Goal: Information Seeking & Learning: Learn about a topic

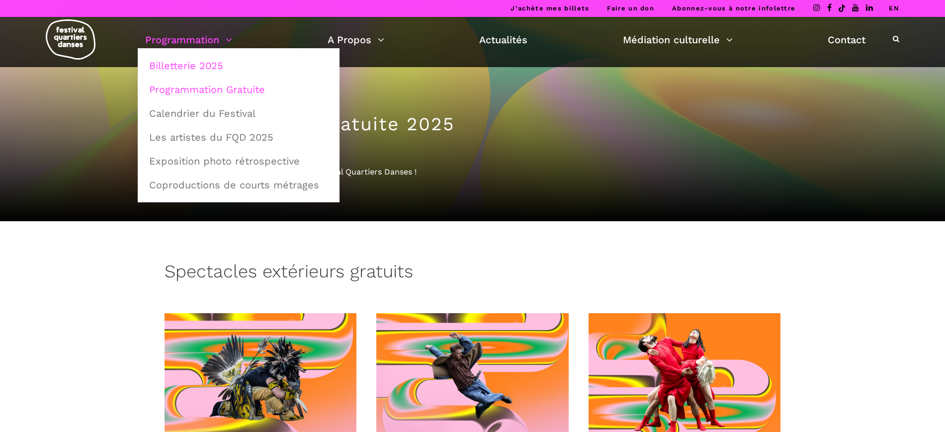
click at [197, 62] on link "Billetterie 2025" at bounding box center [238, 65] width 191 height 23
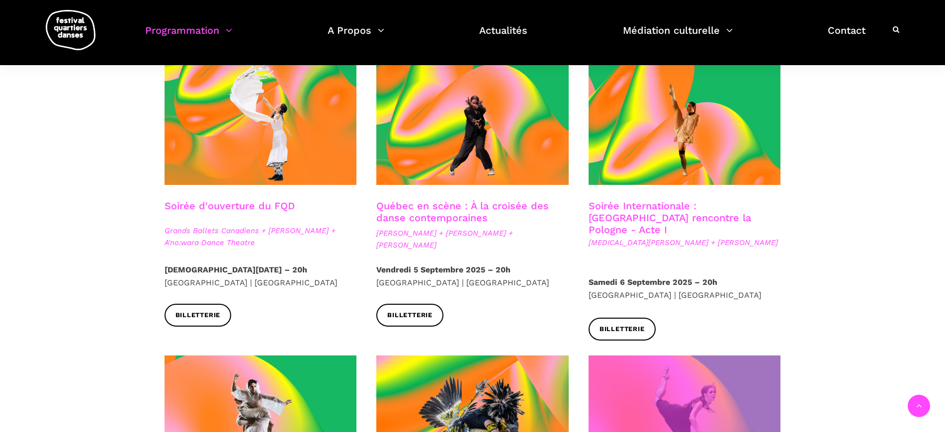
scroll to position [249, 0]
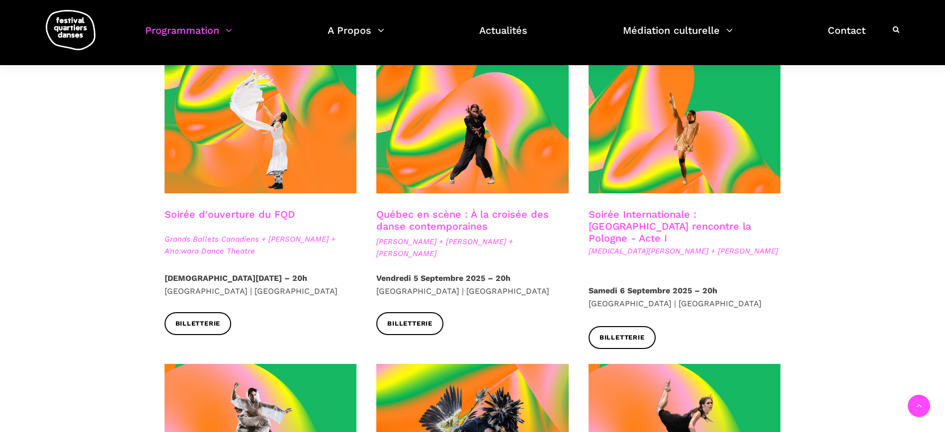
click at [701, 213] on link "Soirée Internationale : Montréal rencontre la Pologne - Acte I" at bounding box center [670, 226] width 163 height 36
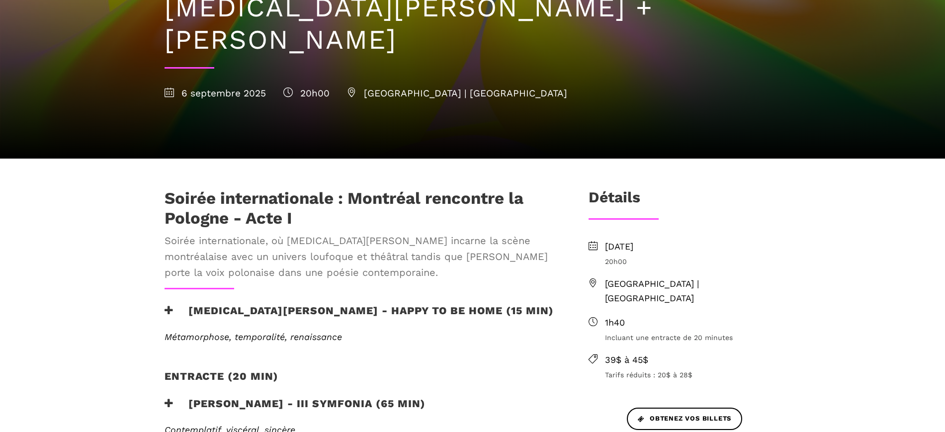
scroll to position [186, 0]
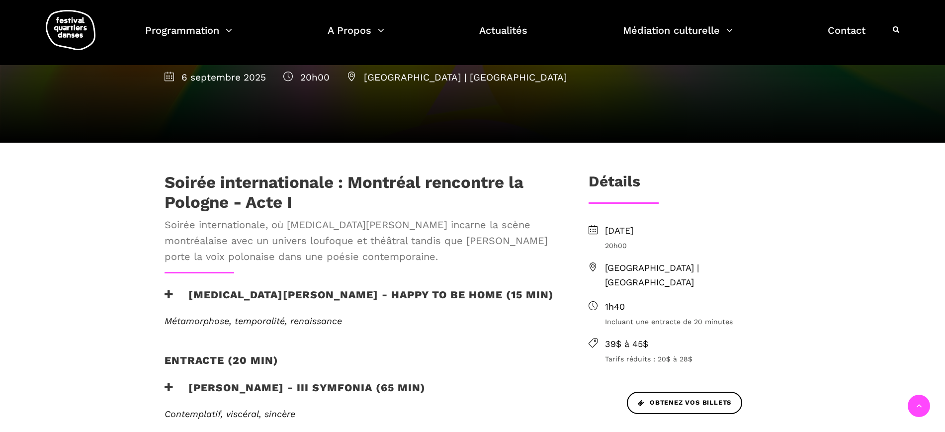
click at [428, 288] on h3 "[MEDICAL_DATA][PERSON_NAME] - Happy to be home (15 min)" at bounding box center [359, 300] width 389 height 25
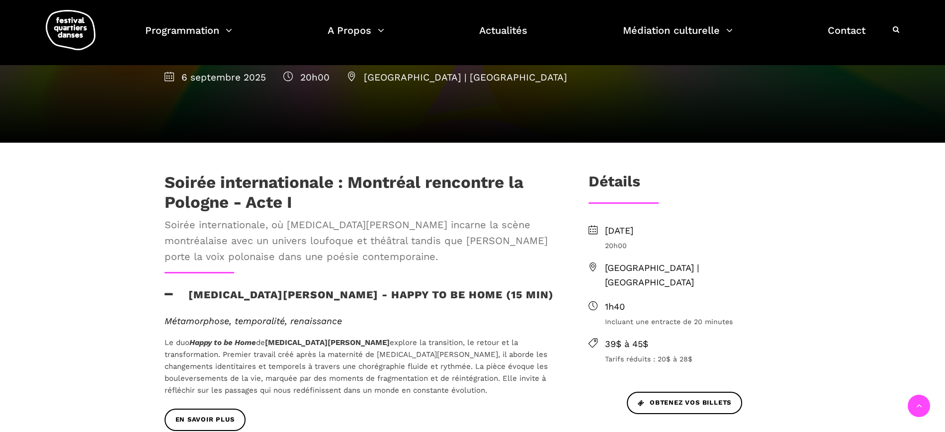
click at [428, 288] on h3 "[MEDICAL_DATA][PERSON_NAME] - Happy to be home (15 min)" at bounding box center [359, 300] width 389 height 25
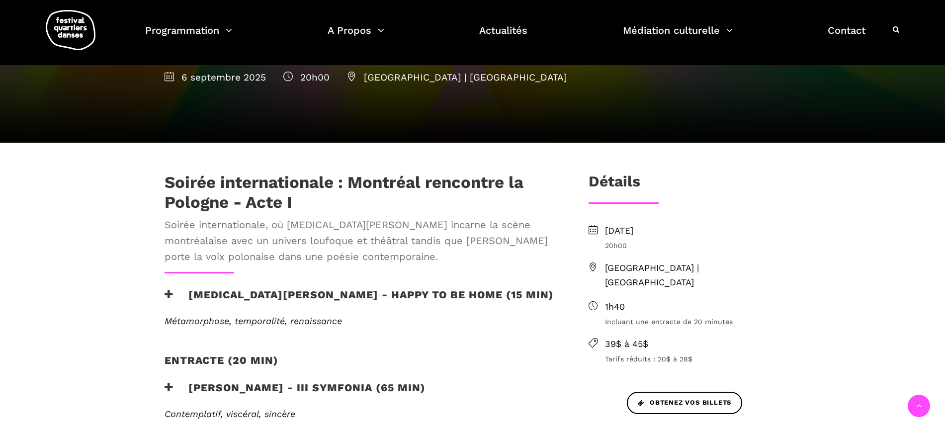
scroll to position [249, 0]
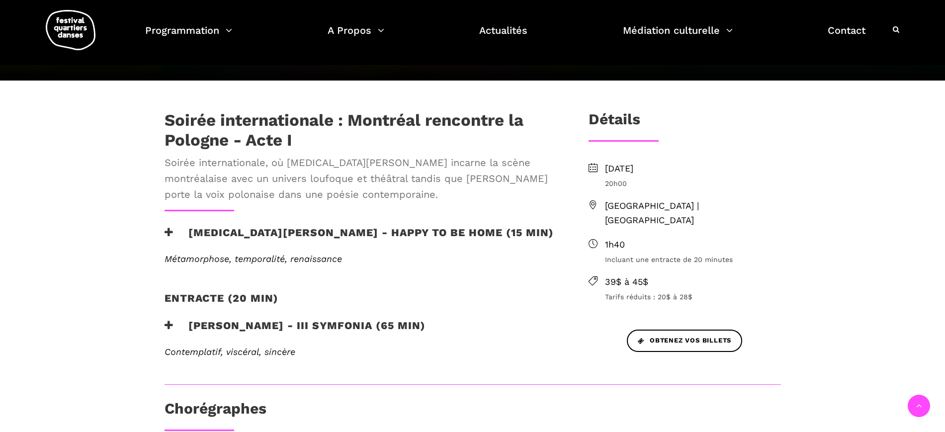
click at [367, 319] on h3 "[PERSON_NAME] - III Symfonia (65 min)" at bounding box center [295, 331] width 261 height 25
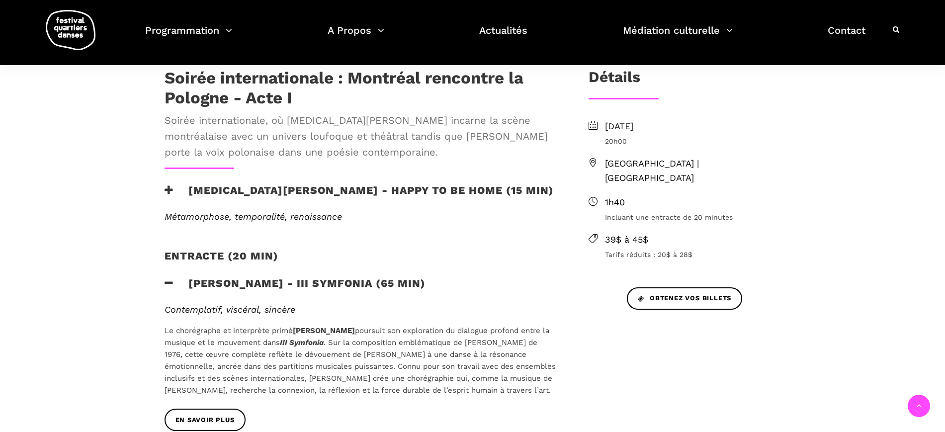
scroll to position [311, 0]
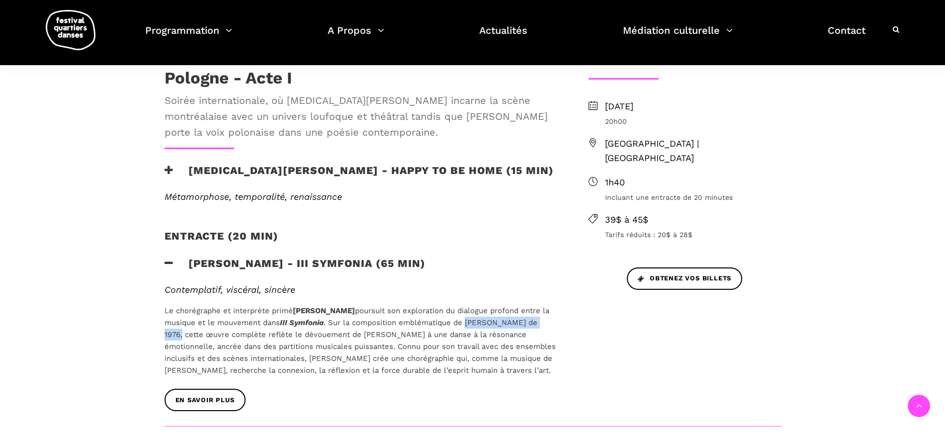
drag, startPoint x: 473, startPoint y: 289, endPoint x: 558, endPoint y: 291, distance: 85.1
click at [558, 291] on div "Contemplatif, viscéral, sincère Le chorégraphe et interprète primé Janusz Orlik…" at bounding box center [361, 336] width 412 height 105
copy span "Henryk Mikołaj Górecki"
click at [435, 164] on h3 "Kyra Jean Green - Happy to be home (15 min)" at bounding box center [359, 176] width 389 height 25
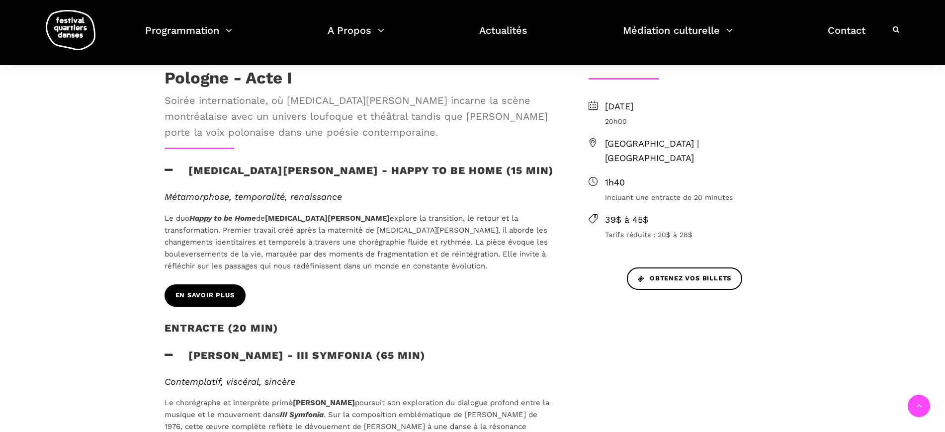
click at [230, 290] on span "EN SAVOIR PLUS" at bounding box center [205, 295] width 59 height 10
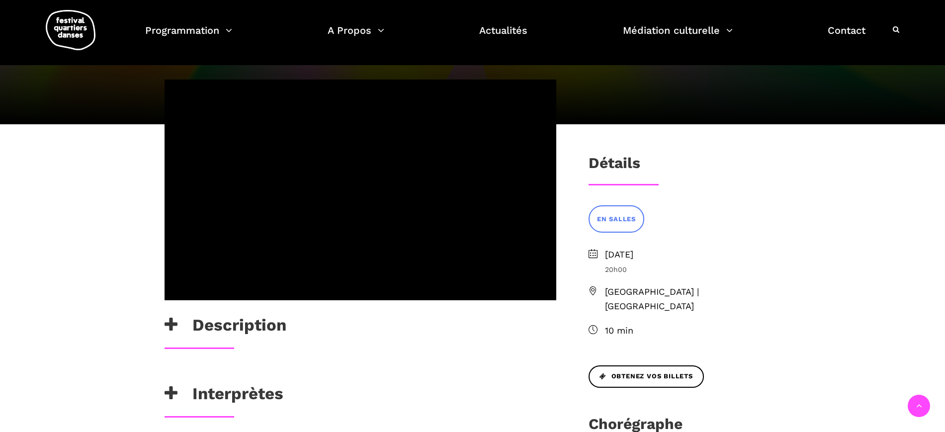
scroll to position [249, 0]
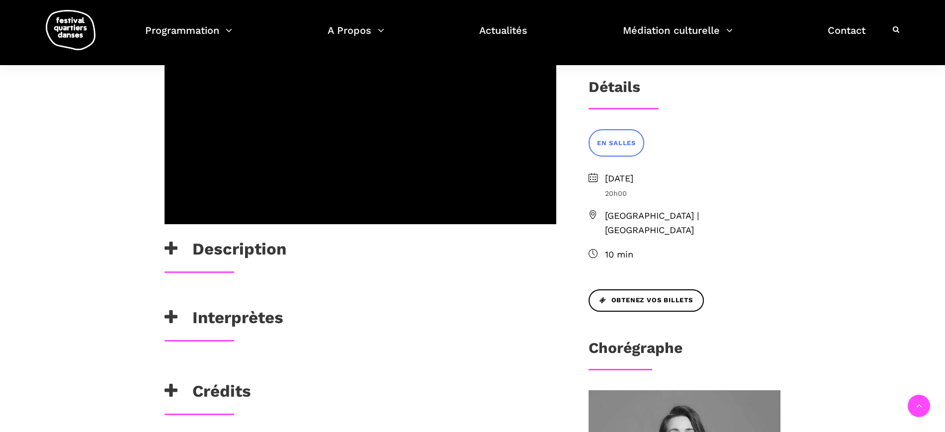
click at [229, 308] on h3 "Interprètes" at bounding box center [224, 320] width 119 height 25
click at [243, 239] on h3 "Description" at bounding box center [226, 251] width 122 height 25
